Goal: Information Seeking & Learning: Learn about a topic

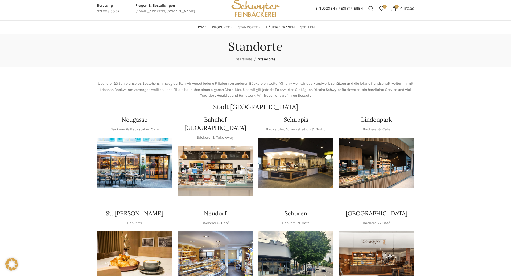
scroll to position [27, 0]
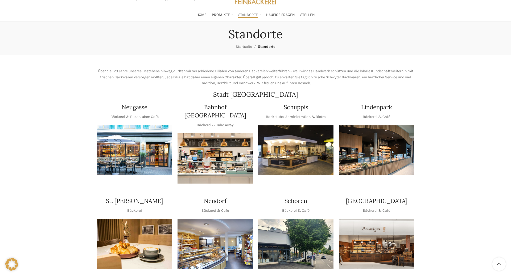
click at [370, 147] on img "1 / 1" at bounding box center [376, 151] width 75 height 50
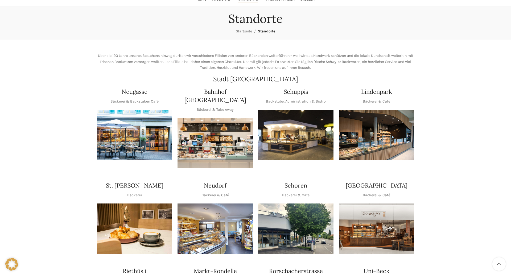
scroll to position [54, 0]
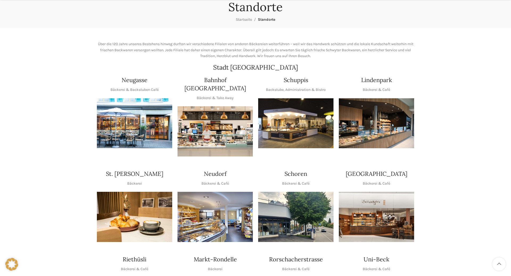
click at [212, 116] on img "1 / 1" at bounding box center [214, 131] width 75 height 50
click at [305, 130] on img "1 / 1" at bounding box center [295, 123] width 75 height 50
click at [367, 130] on img "1 / 1" at bounding box center [376, 123] width 75 height 50
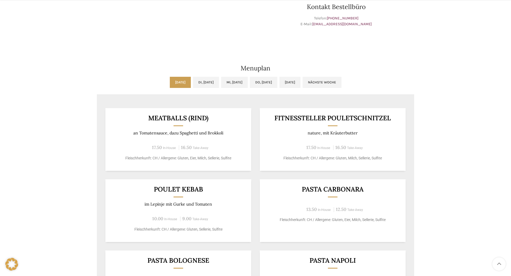
scroll to position [271, 0]
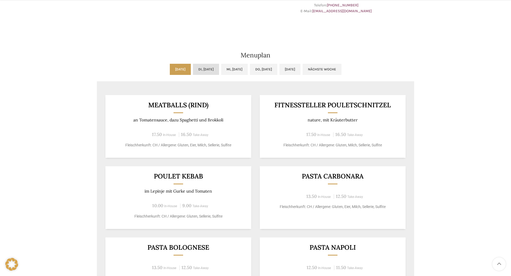
click at [202, 72] on link "Di, [DATE]" at bounding box center [206, 69] width 26 height 11
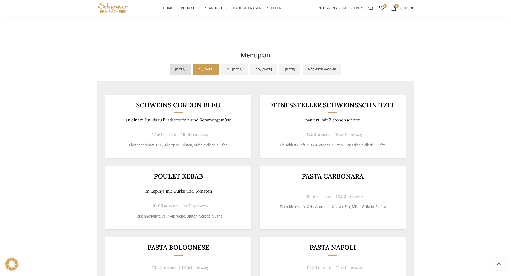
click at [170, 72] on link "[DATE]" at bounding box center [180, 69] width 21 height 11
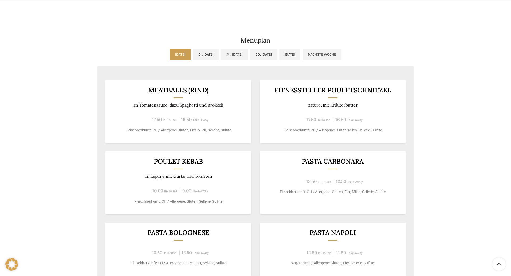
scroll to position [298, 0]
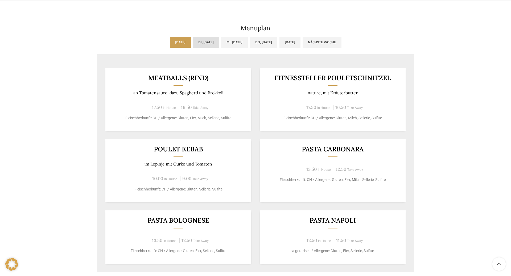
click at [193, 45] on link "Di, 12.08.2025" at bounding box center [206, 42] width 26 height 11
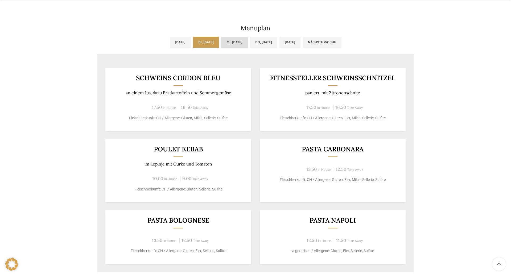
click at [235, 45] on link "Mi, 13.08.2025" at bounding box center [234, 42] width 27 height 11
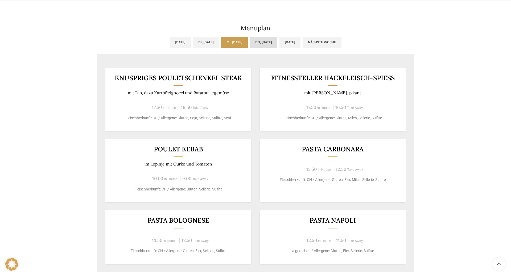
click at [264, 45] on link "Do, 14.08.2025" at bounding box center [263, 42] width 27 height 11
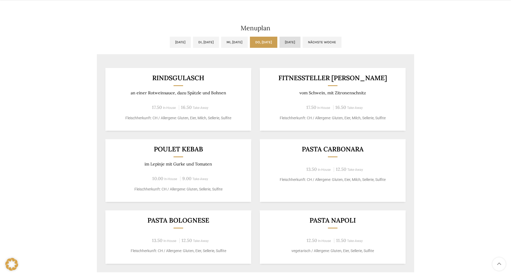
click at [292, 45] on link "Fr, 15.08.2025" at bounding box center [289, 42] width 21 height 11
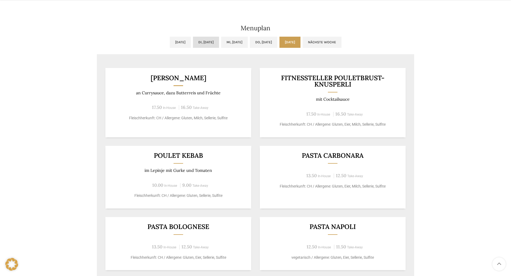
click at [193, 43] on link "Di, 12.08.2025" at bounding box center [206, 42] width 26 height 11
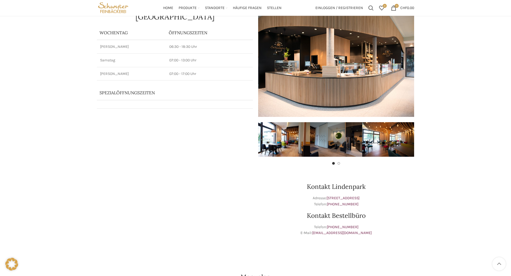
scroll to position [0, 0]
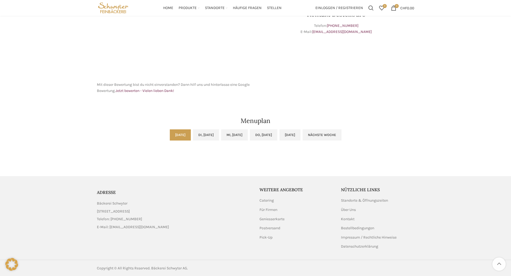
scroll to position [187, 0]
click at [208, 132] on link "Di, [DATE]" at bounding box center [206, 134] width 26 height 11
click at [226, 138] on link "Mi, [DATE]" at bounding box center [234, 134] width 27 height 11
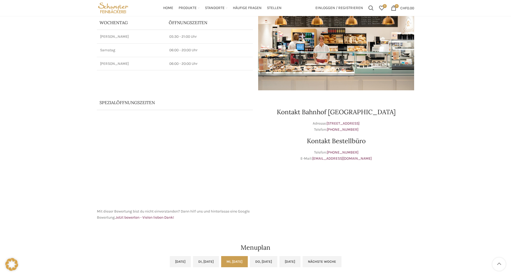
scroll to position [0, 0]
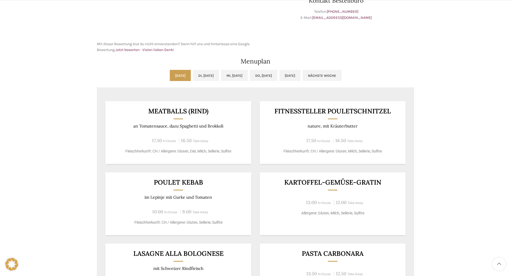
scroll to position [217, 0]
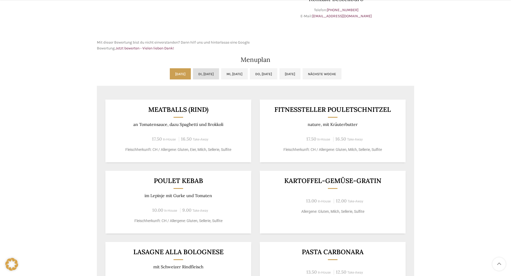
click at [193, 77] on link "Di, 12.08.2025" at bounding box center [206, 73] width 26 height 11
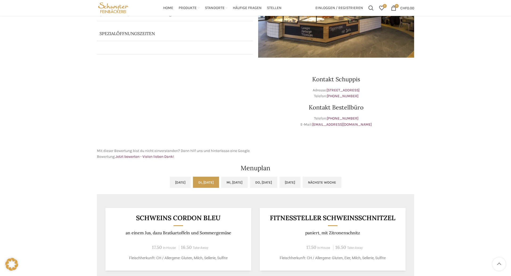
scroll to position [0, 0]
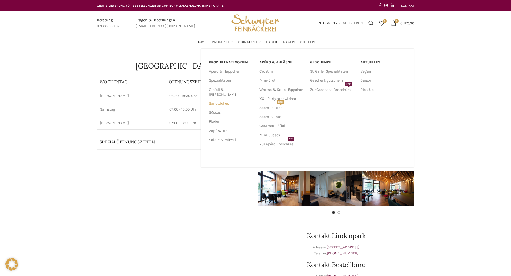
click at [223, 100] on link "Sandwiches" at bounding box center [231, 103] width 44 height 9
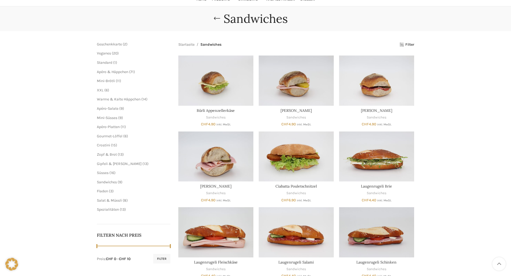
scroll to position [54, 0]
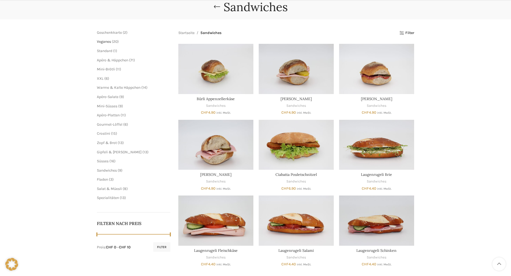
click at [104, 43] on span "Veganes" at bounding box center [104, 41] width 14 height 5
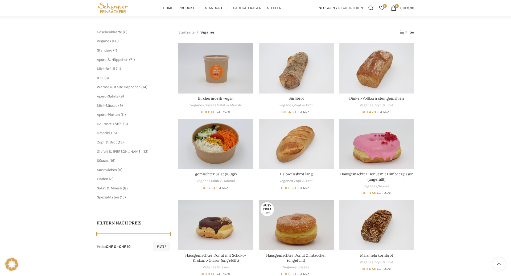
scroll to position [54, 0]
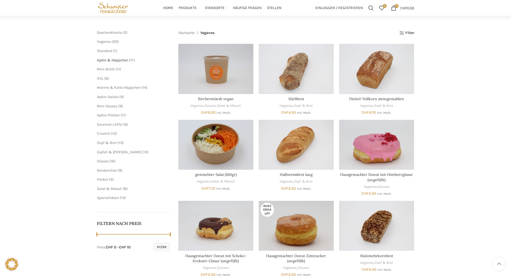
click at [117, 61] on span "Apéro & Häppchen" at bounding box center [112, 60] width 31 height 5
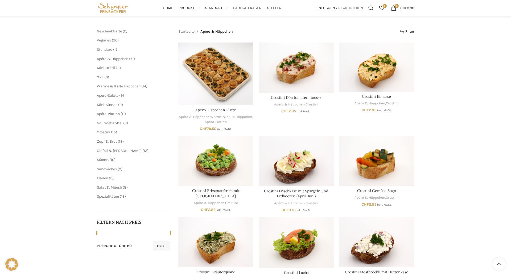
scroll to position [54, 0]
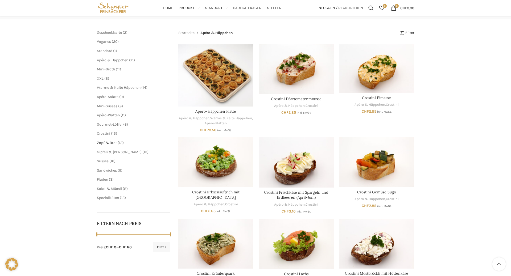
click at [105, 141] on span "Zopf & Brot" at bounding box center [107, 143] width 20 height 5
